Goal: Information Seeking & Learning: Learn about a topic

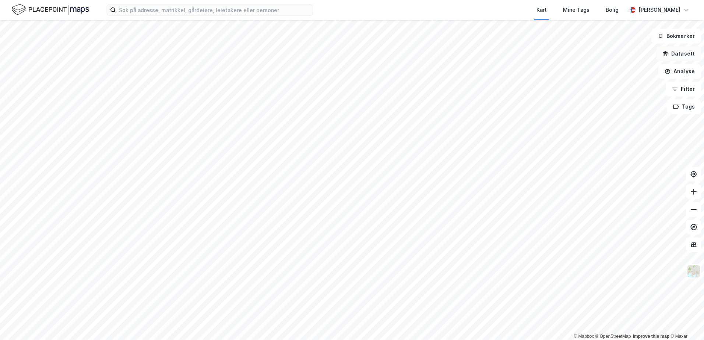
click at [669, 55] on icon "button" at bounding box center [666, 54] width 6 height 6
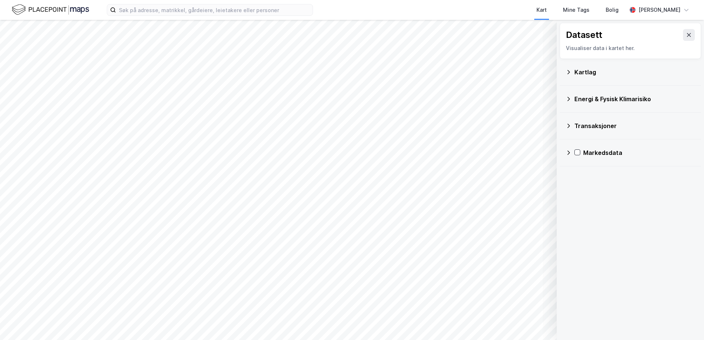
click at [569, 99] on icon at bounding box center [569, 99] width 3 height 4
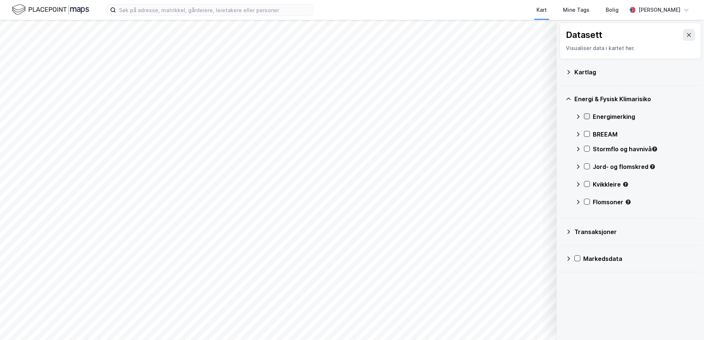
click at [587, 117] on icon at bounding box center [587, 116] width 5 height 5
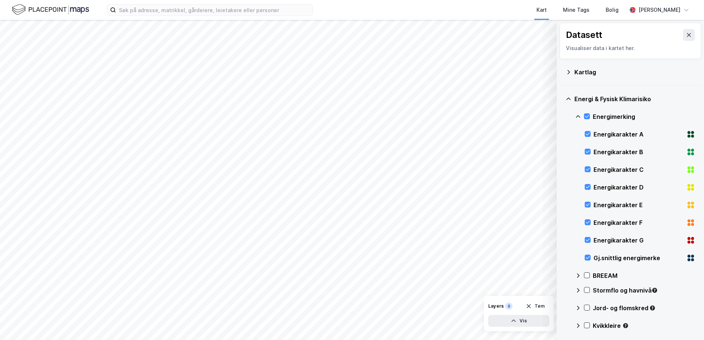
click at [569, 70] on icon at bounding box center [569, 72] width 6 height 6
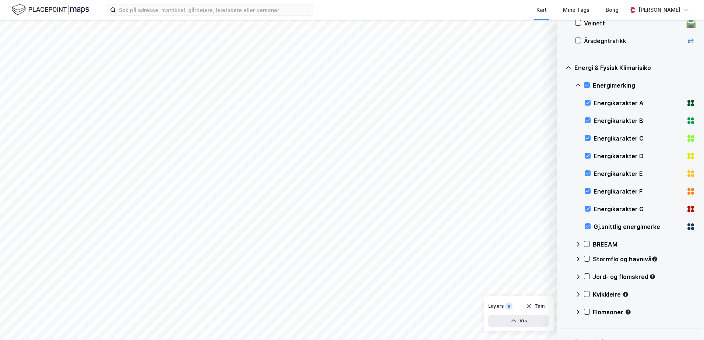
scroll to position [221, 0]
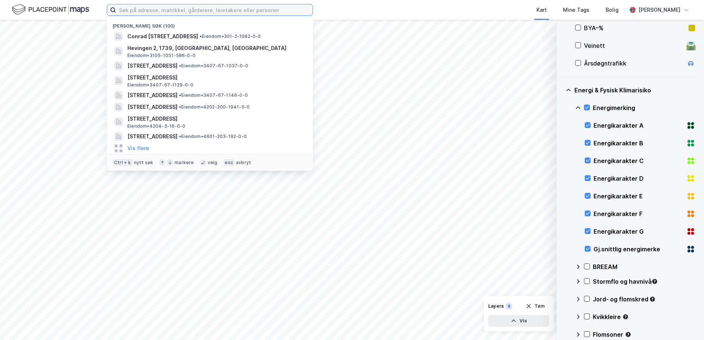
click at [129, 11] on input at bounding box center [214, 9] width 197 height 11
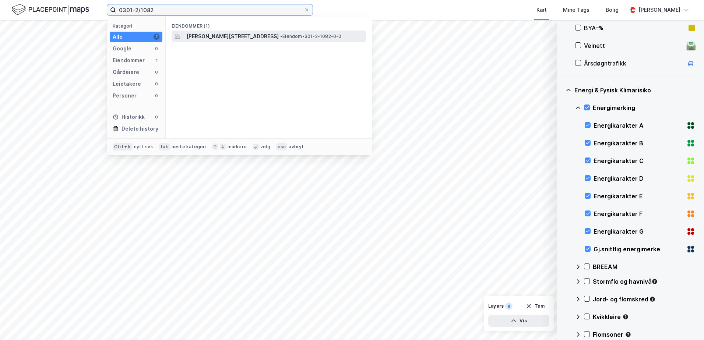
type input "0301-2/1082"
click at [251, 36] on span "[PERSON_NAME][STREET_ADDRESS]" at bounding box center [232, 36] width 92 height 9
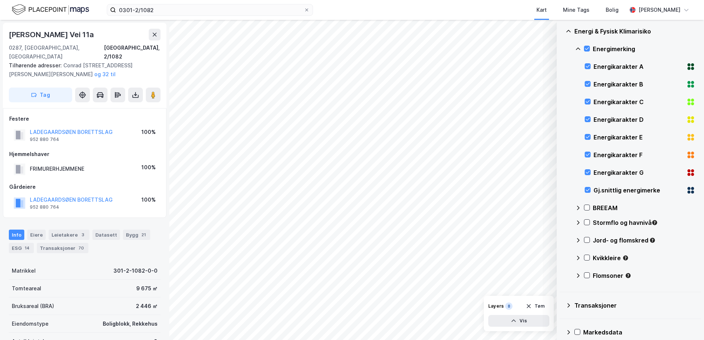
scroll to position [289, 0]
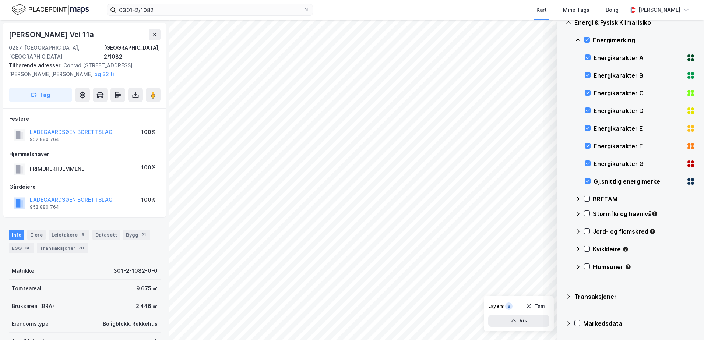
click at [688, 182] on icon at bounding box center [689, 183] width 3 height 3
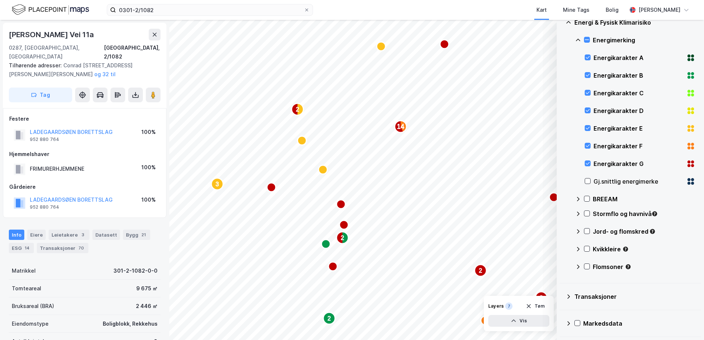
click at [688, 182] on icon at bounding box center [689, 183] width 3 height 3
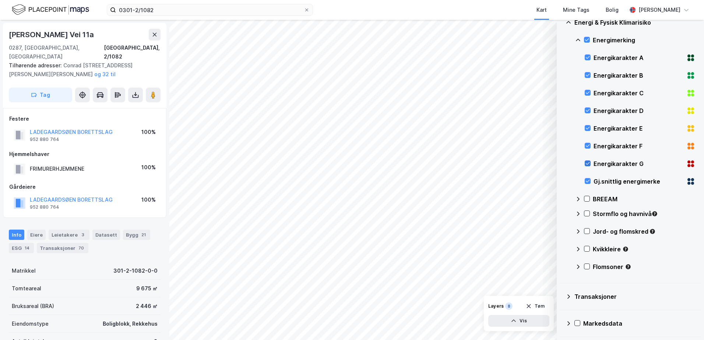
click at [586, 162] on icon at bounding box center [587, 163] width 5 height 5
click at [590, 148] on div at bounding box center [588, 146] width 6 height 6
drag, startPoint x: 589, startPoint y: 126, endPoint x: 590, endPoint y: 122, distance: 3.8
click at [590, 124] on div "Energikarakter E" at bounding box center [640, 129] width 110 height 18
click at [589, 107] on div "Energikarakter D" at bounding box center [640, 111] width 110 height 18
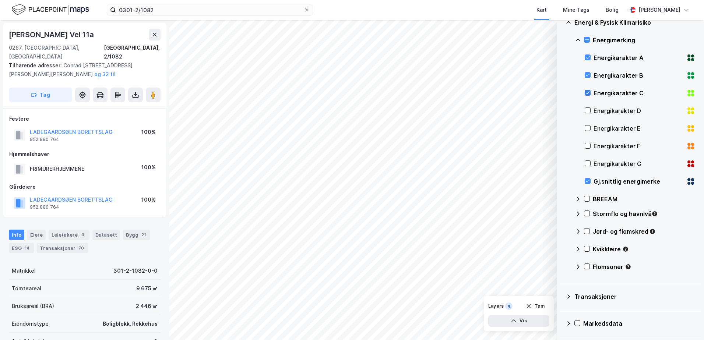
click at [586, 91] on icon at bounding box center [587, 92] width 5 height 5
click at [587, 77] on icon at bounding box center [588, 75] width 4 height 3
click at [589, 56] on icon at bounding box center [587, 57] width 5 height 5
click at [587, 182] on icon at bounding box center [587, 181] width 5 height 5
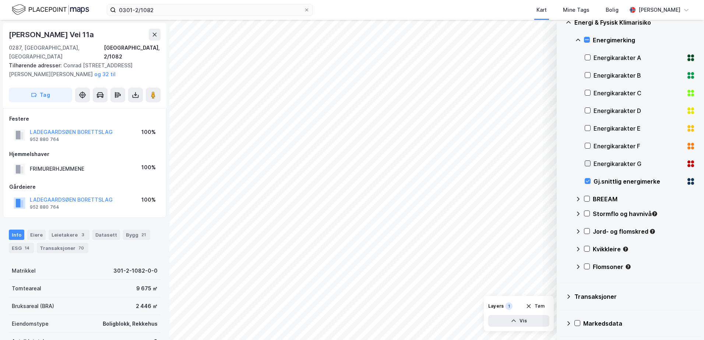
click at [589, 164] on icon at bounding box center [587, 163] width 5 height 5
